Goal: Transaction & Acquisition: Book appointment/travel/reservation

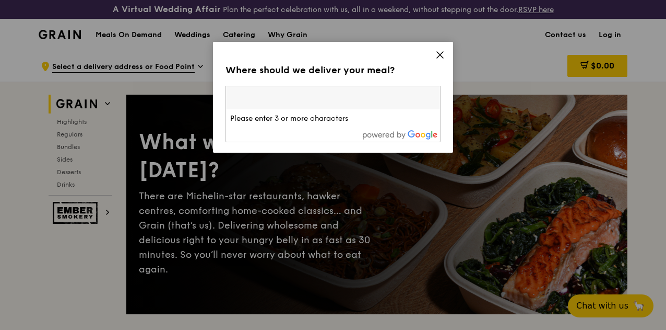
click at [437, 51] on icon at bounding box center [440, 54] width 9 height 9
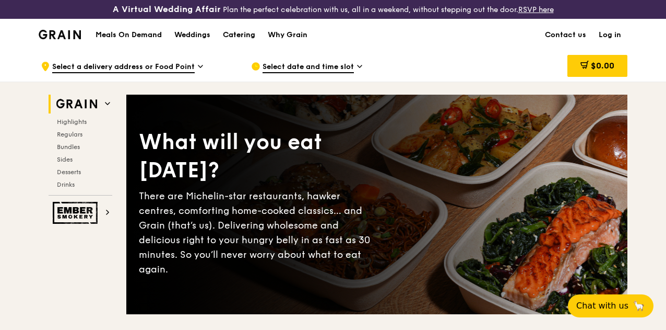
click at [248, 48] on div "Catering" at bounding box center [239, 34] width 32 height 31
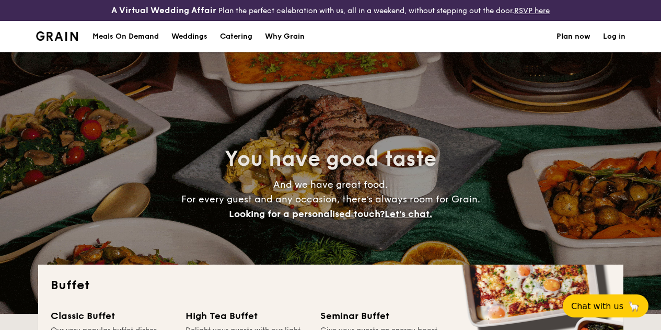
select select
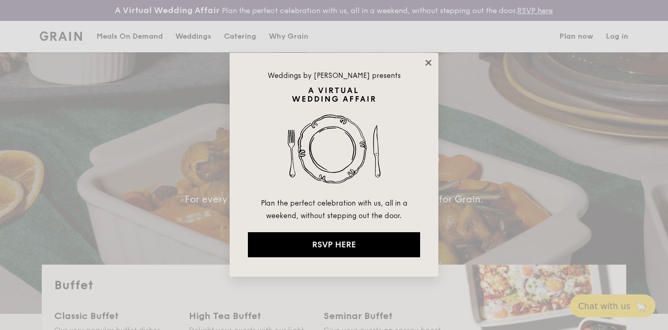
click at [429, 66] on icon at bounding box center [428, 62] width 9 height 9
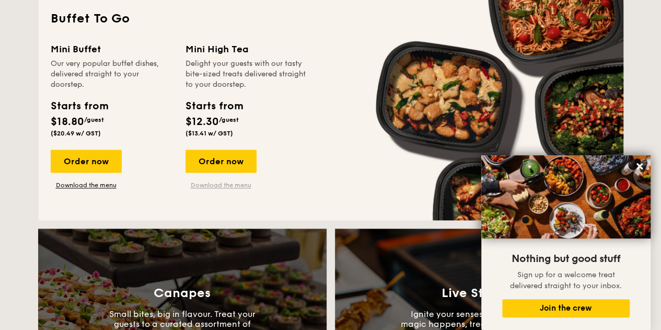
scroll to position [948, 0]
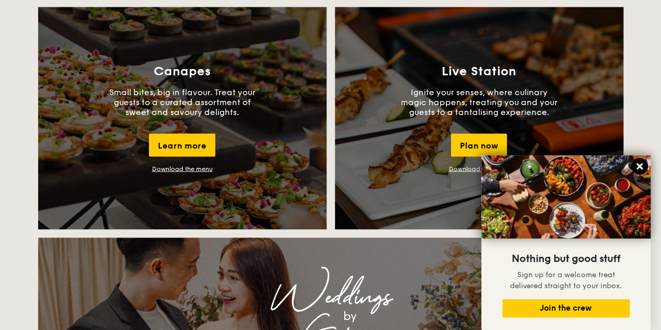
click at [641, 172] on button at bounding box center [639, 166] width 17 height 17
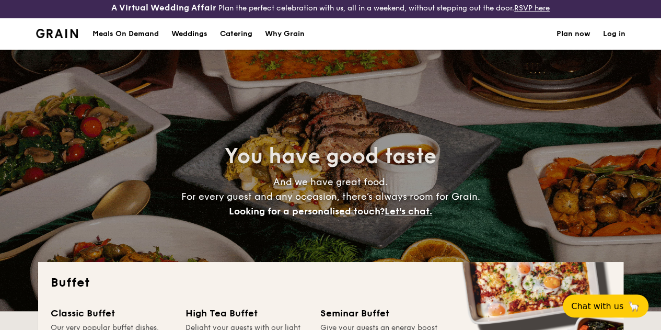
scroll to position [0, 0]
